Goal: Communication & Community: Participate in discussion

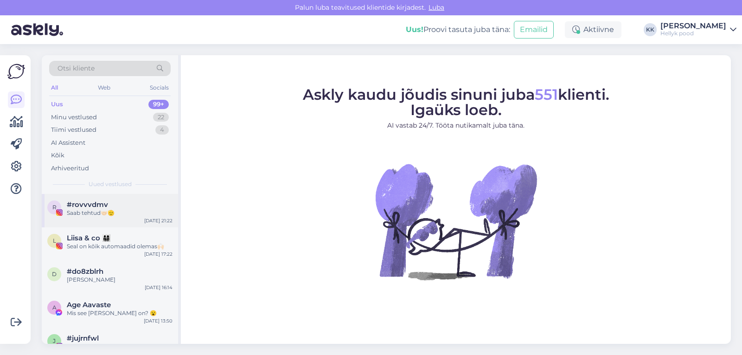
click at [80, 205] on span "#rovvvdmv" at bounding box center [87, 204] width 41 height 8
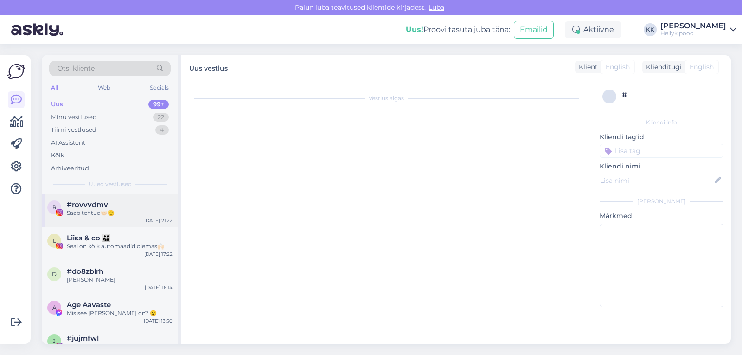
scroll to position [133, 0]
